Goal: Information Seeking & Learning: Learn about a topic

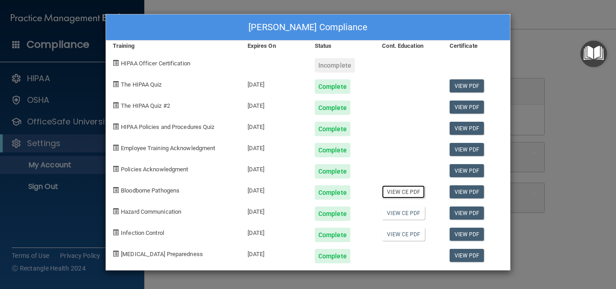
click at [409, 189] on link "View CE PDF" at bounding box center [403, 191] width 43 height 13
click at [337, 64] on div "Incomplete" at bounding box center [335, 65] width 40 height 14
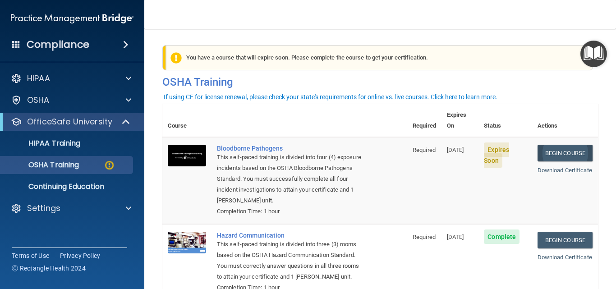
click at [559, 145] on link "Begin Course" at bounding box center [565, 153] width 55 height 17
click at [490, 143] on span "Expires Soon" at bounding box center [496, 155] width 25 height 25
click at [562, 167] on link "Download Certificate" at bounding box center [565, 170] width 55 height 7
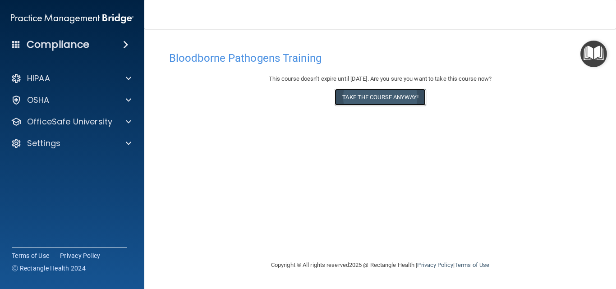
click at [391, 97] on button "Take the course anyway!" at bounding box center [380, 97] width 91 height 17
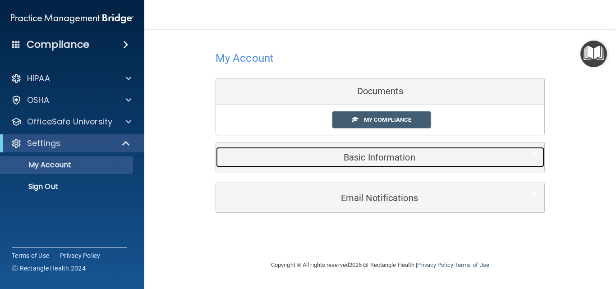
click at [363, 159] on h5 "Basic Information" at bounding box center [366, 157] width 287 height 10
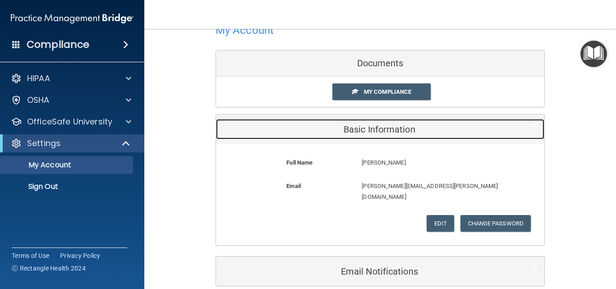
scroll to position [61, 0]
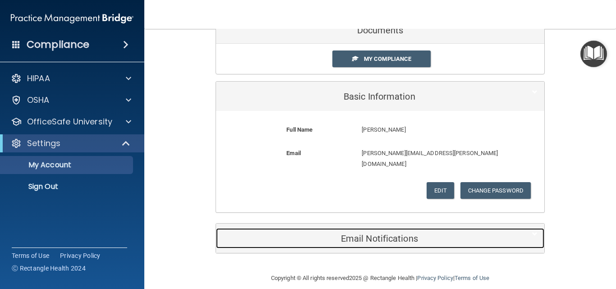
click at [354, 234] on h5 "Email Notifications" at bounding box center [366, 239] width 287 height 10
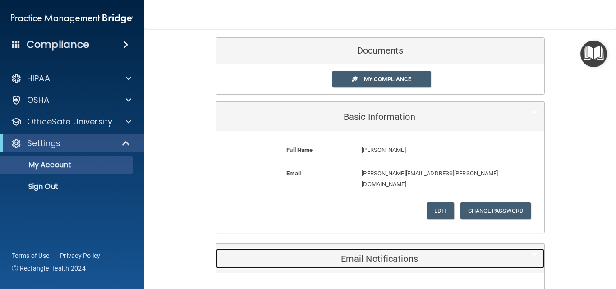
scroll to position [0, 0]
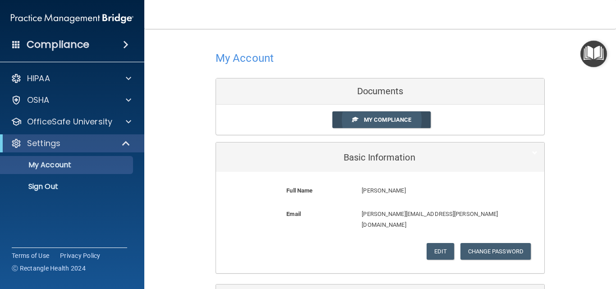
click at [399, 119] on span "My Compliance" at bounding box center [387, 119] width 47 height 7
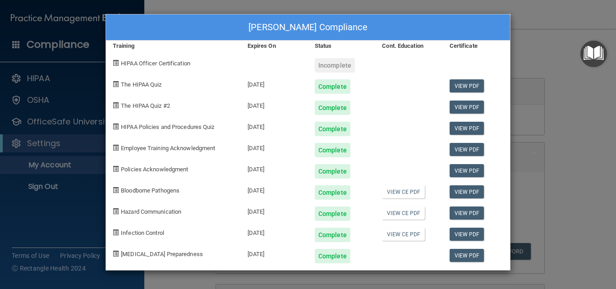
click at [328, 67] on div "Incomplete" at bounding box center [335, 65] width 40 height 14
